Goal: Information Seeking & Learning: Compare options

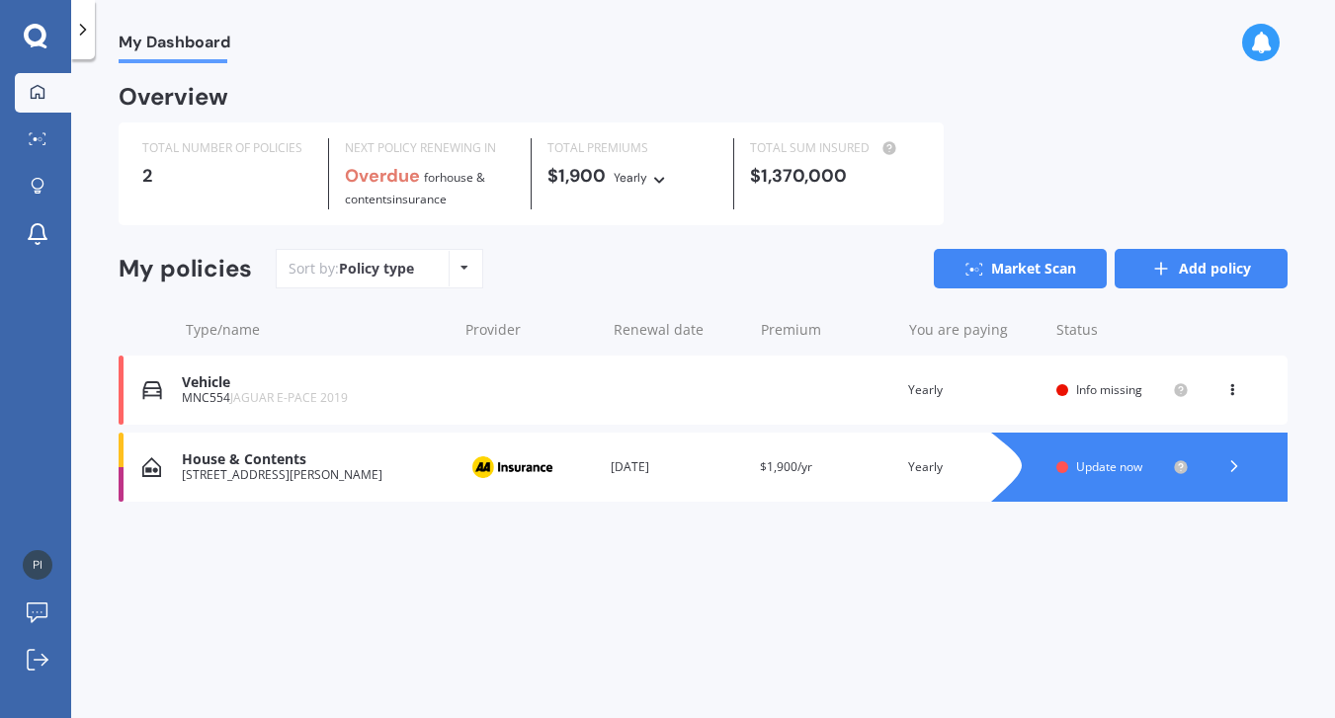
click at [1155, 269] on line at bounding box center [1161, 269] width 12 height 0
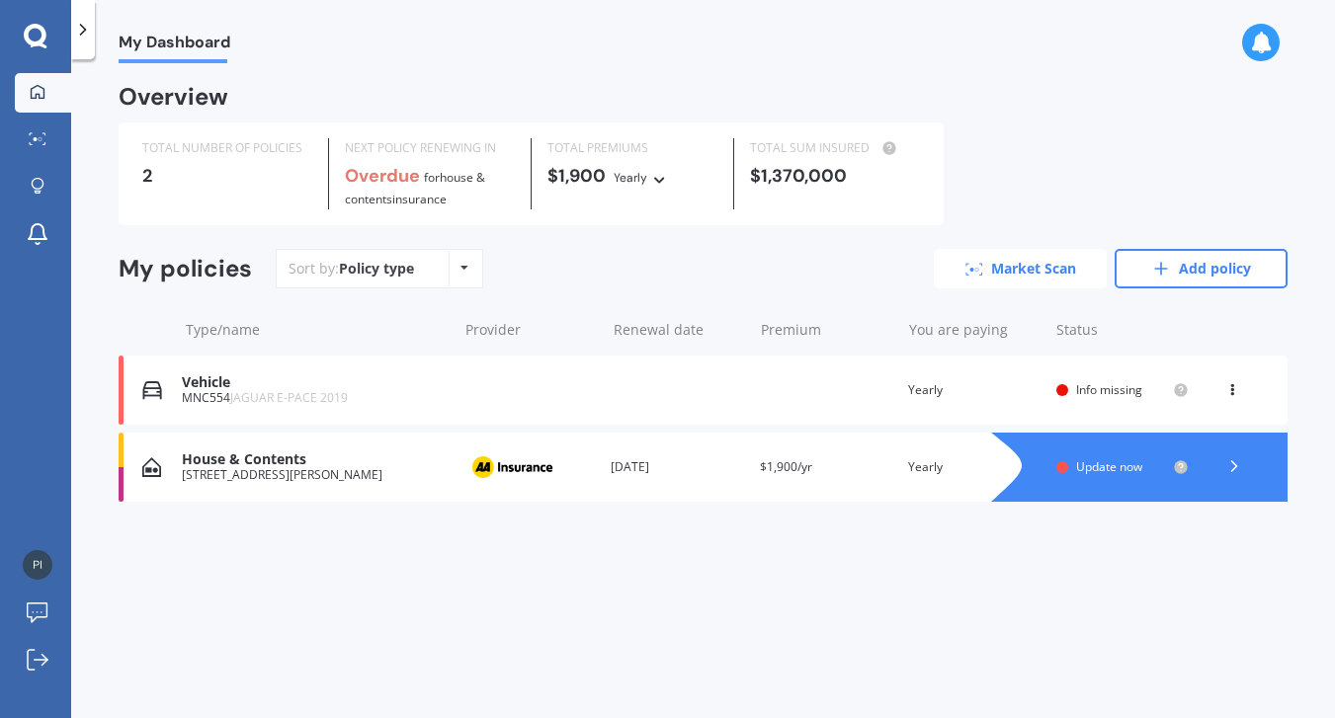
click at [999, 267] on link "Market Scan" at bounding box center [1020, 269] width 173 height 40
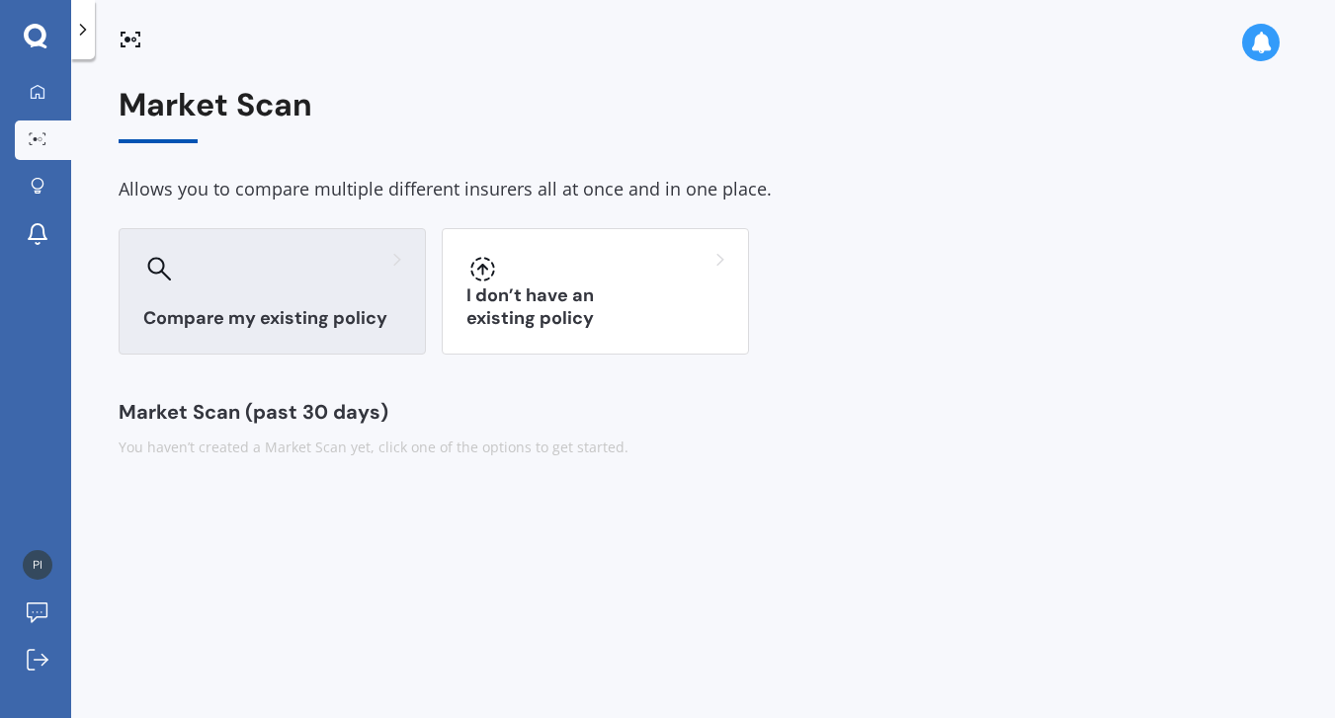
click at [198, 299] on div "Compare my existing policy" at bounding box center [272, 291] width 307 height 126
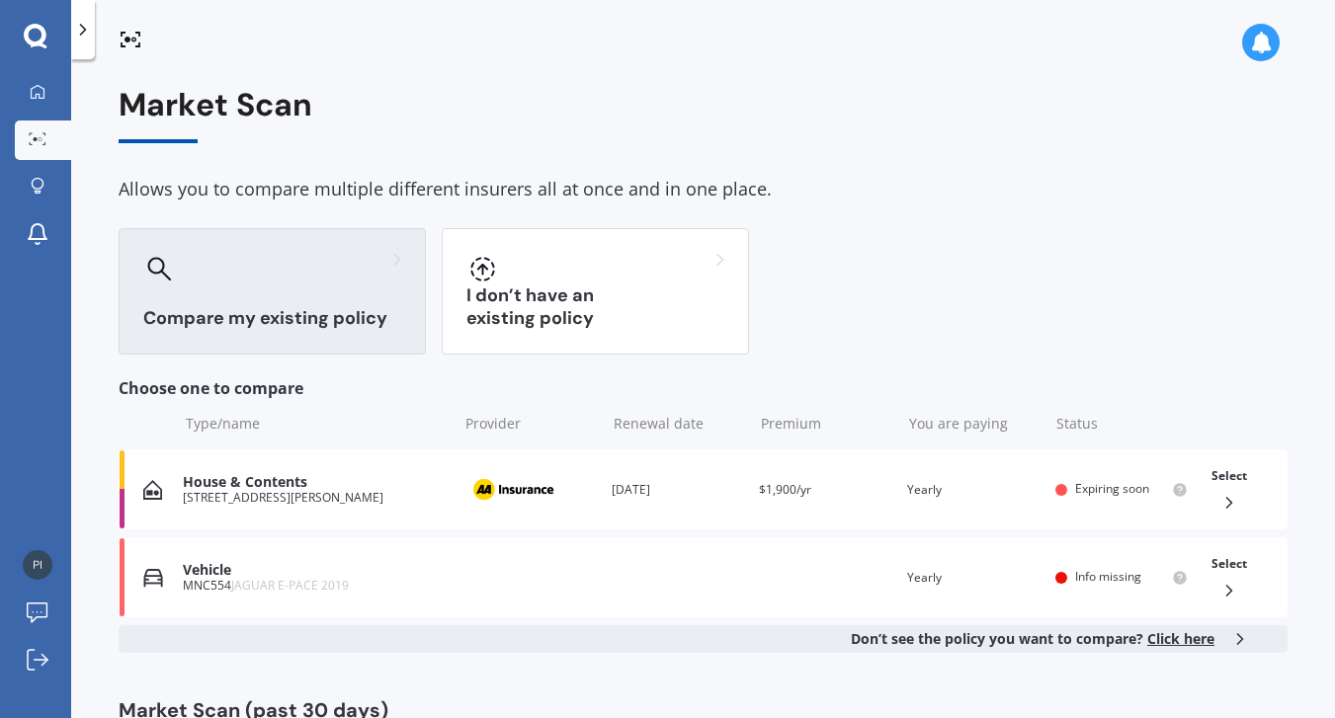
scroll to position [73, 0]
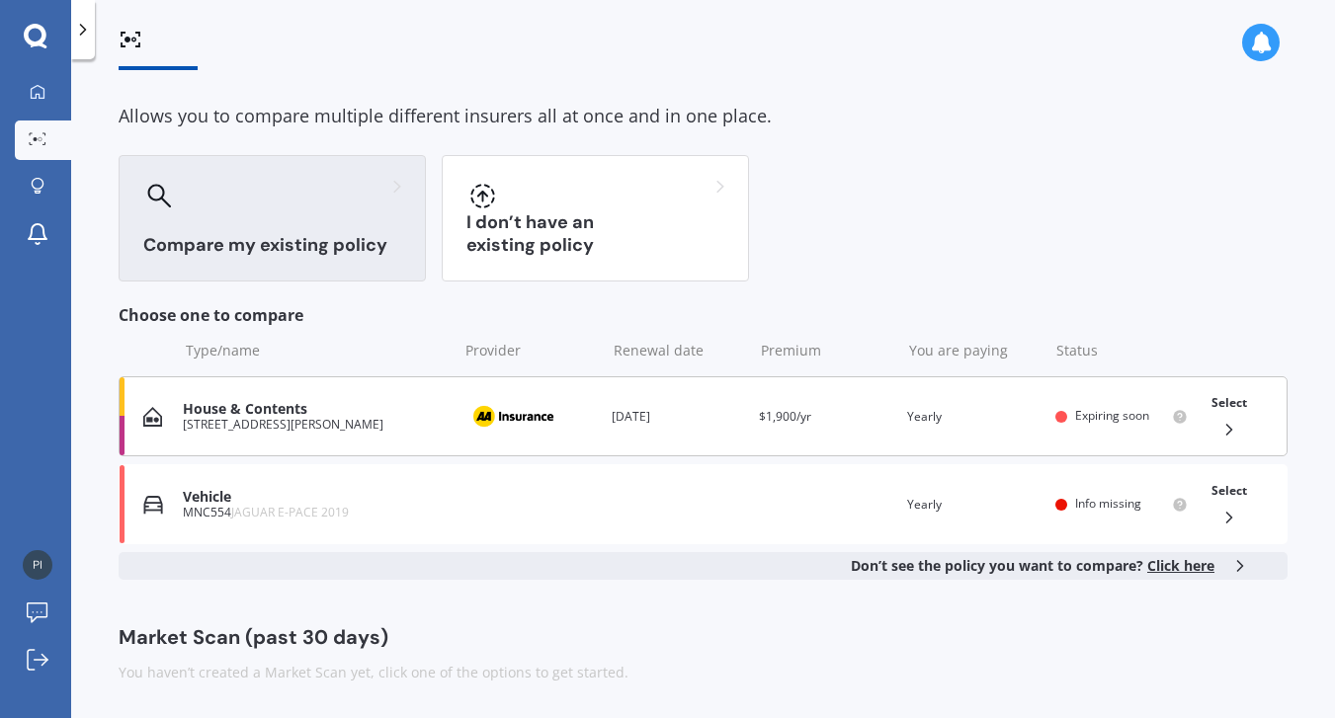
click at [907, 425] on div "You are paying Yearly" at bounding box center [973, 417] width 132 height 20
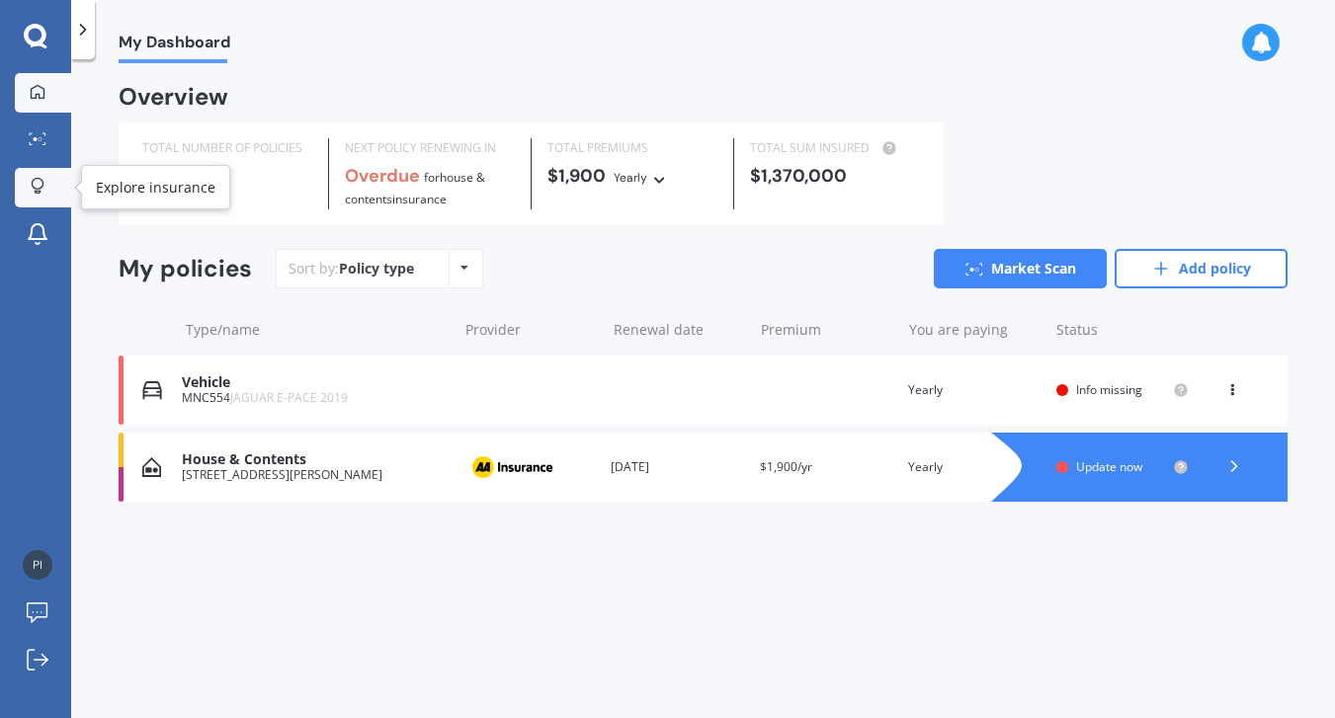
click at [37, 190] on icon at bounding box center [38, 186] width 14 height 17
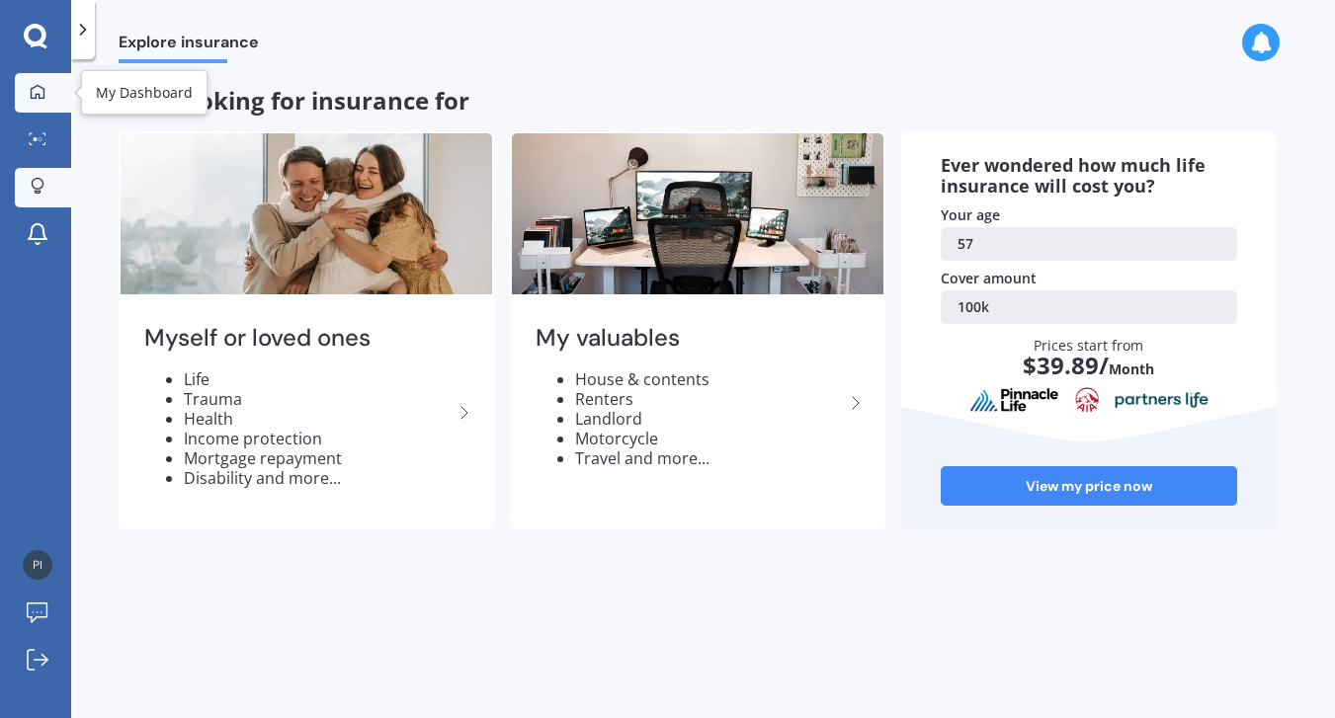
click at [37, 94] on icon at bounding box center [38, 91] width 14 height 14
